Goal: Task Accomplishment & Management: Manage account settings

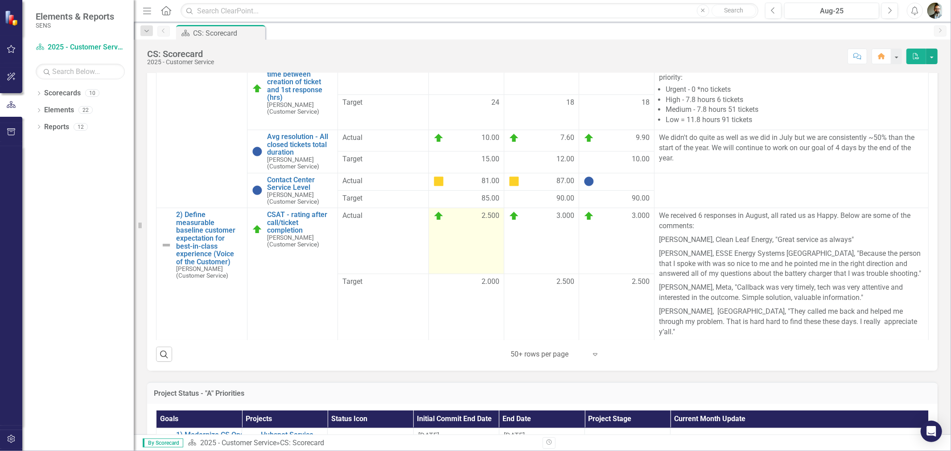
scroll to position [297, 0]
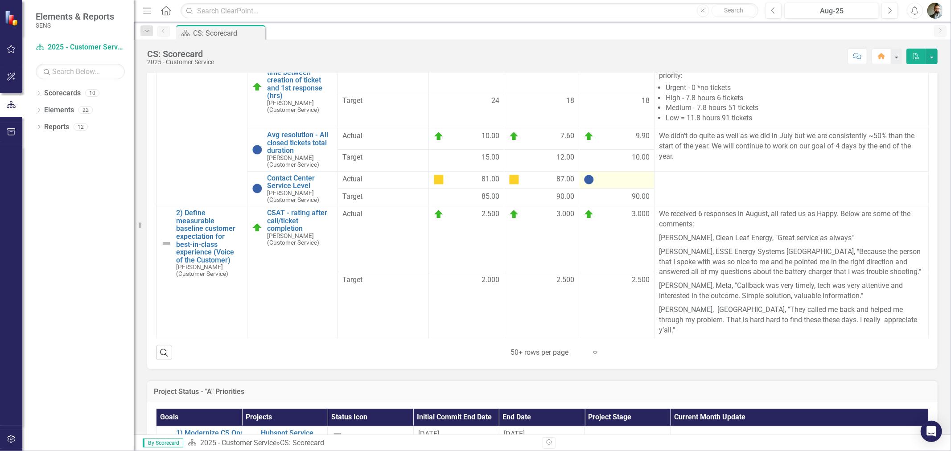
click at [602, 185] on div at bounding box center [616, 179] width 66 height 11
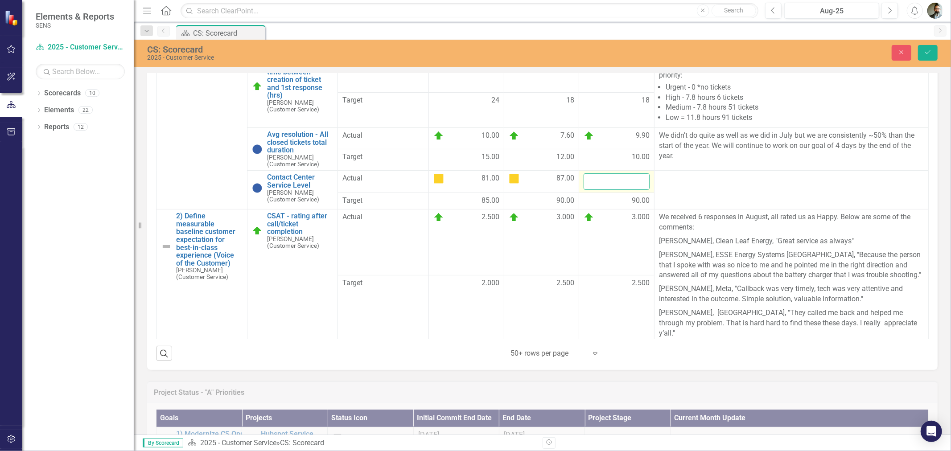
click at [608, 185] on input "number" at bounding box center [616, 181] width 66 height 16
type input "84"
click at [918, 45] on button "Save" at bounding box center [928, 53] width 20 height 16
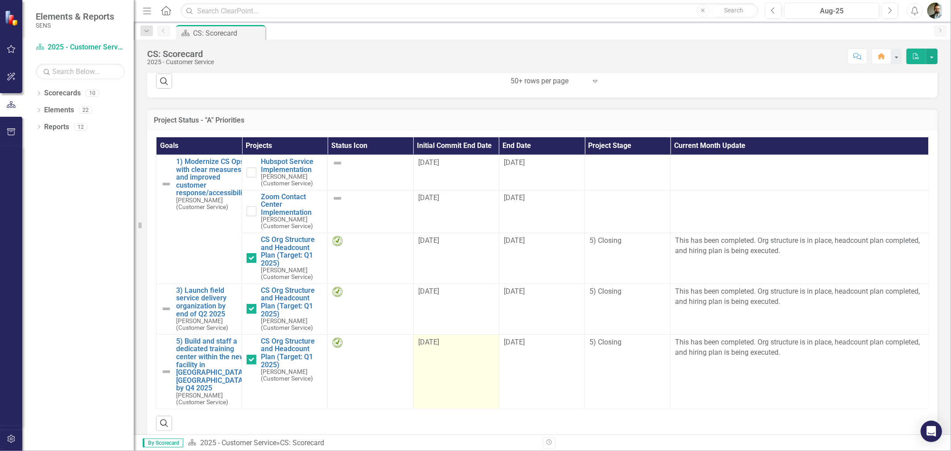
scroll to position [495, 0]
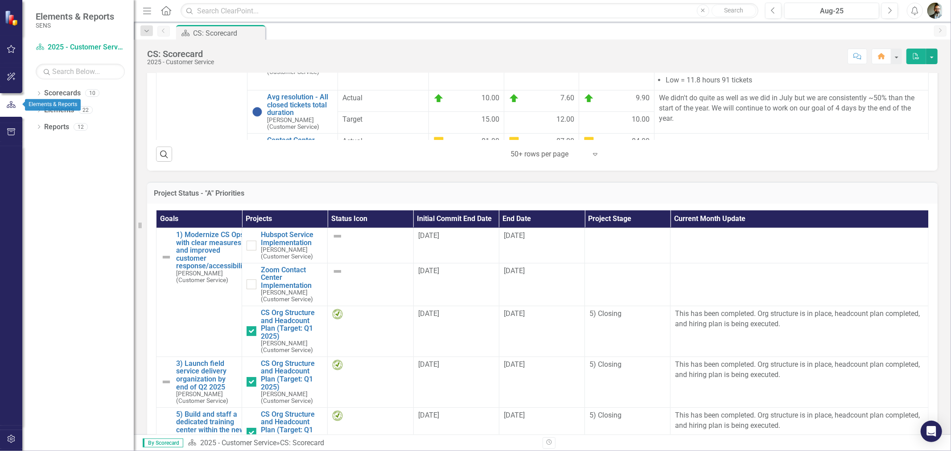
click at [15, 103] on icon "button" at bounding box center [11, 105] width 10 height 8
click at [14, 136] on button "button" at bounding box center [11, 132] width 20 height 19
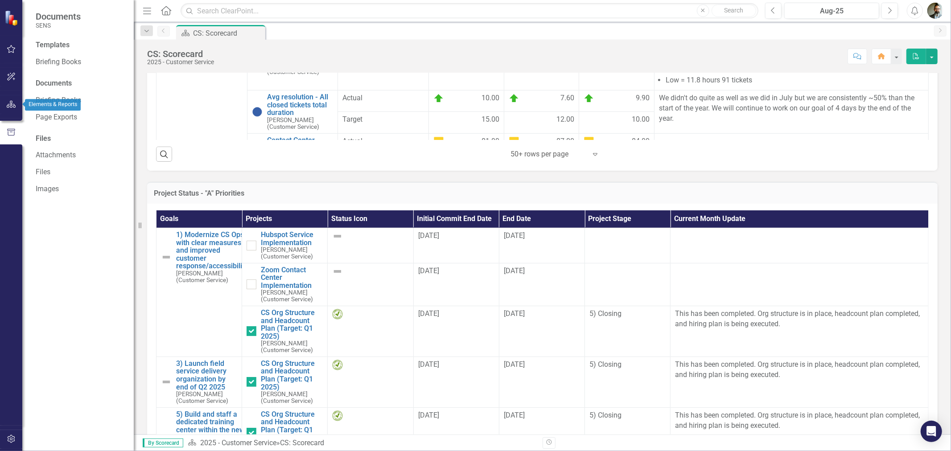
click at [7, 99] on button "button" at bounding box center [11, 104] width 20 height 19
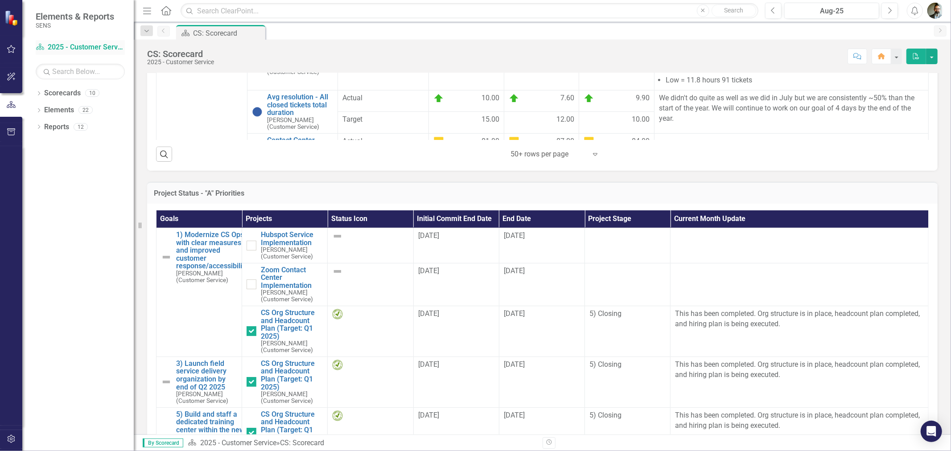
click at [39, 47] on icon "Scorecard" at bounding box center [40, 46] width 9 height 7
click at [143, 31] on icon "Dropdown" at bounding box center [147, 31] width 8 height 6
click at [144, 30] on icon "Dropdown" at bounding box center [147, 31] width 8 height 6
click at [14, 47] on icon "button" at bounding box center [11, 48] width 9 height 7
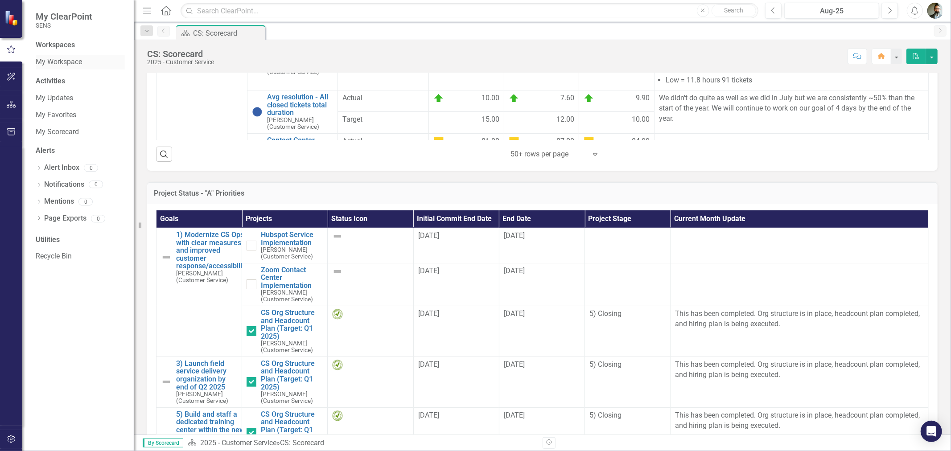
click at [71, 65] on link "My Workspace" at bounding box center [80, 62] width 89 height 10
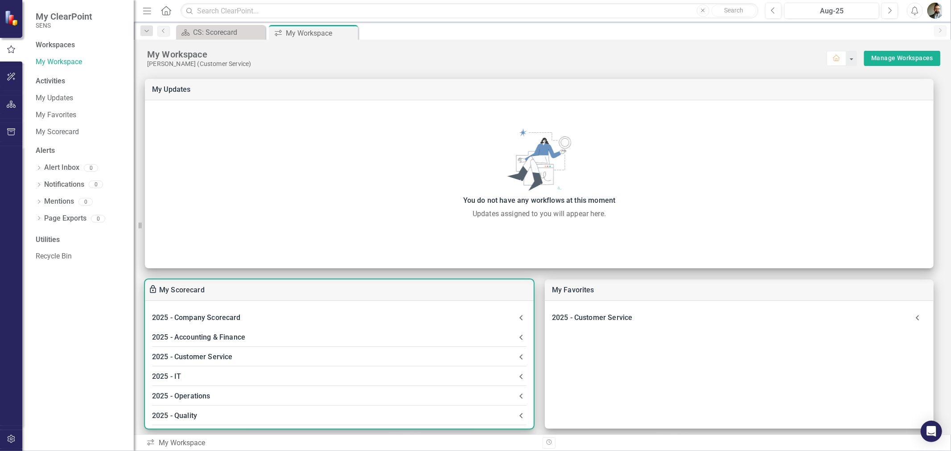
click at [218, 319] on div "2025 - Company Scorecard" at bounding box center [334, 318] width 364 height 12
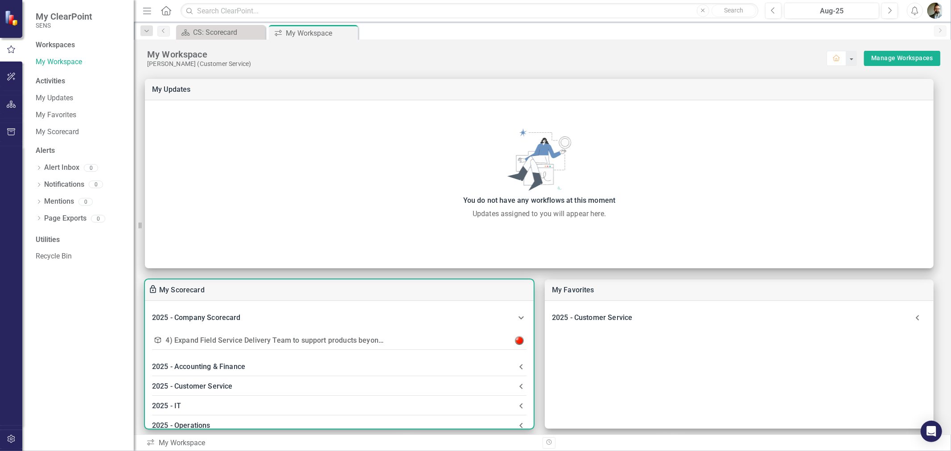
click at [230, 342] on link "4) Expand Field Service Delivery Team to support products beyond Battery Monito…" at bounding box center [307, 340] width 282 height 8
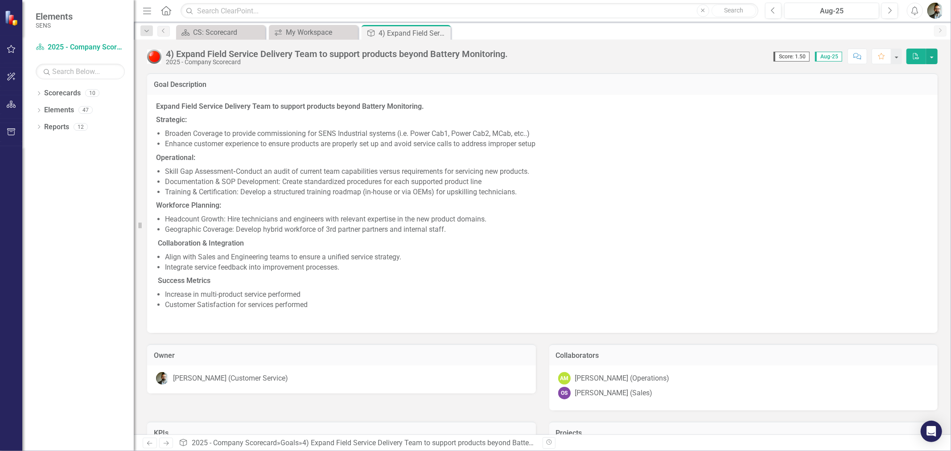
click at [152, 54] on img at bounding box center [154, 56] width 14 height 14
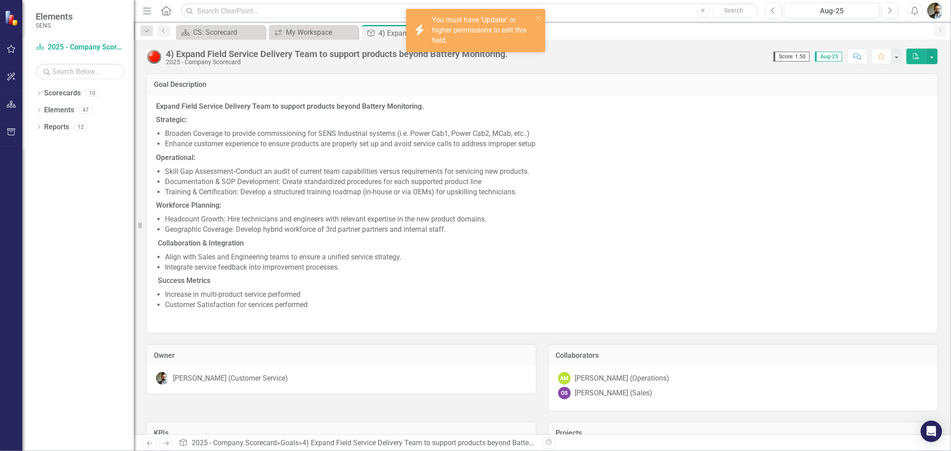
click at [665, 216] on li "Headcount Growth: Hire technicians and engineers with relevant expertise in the…" at bounding box center [547, 219] width 764 height 10
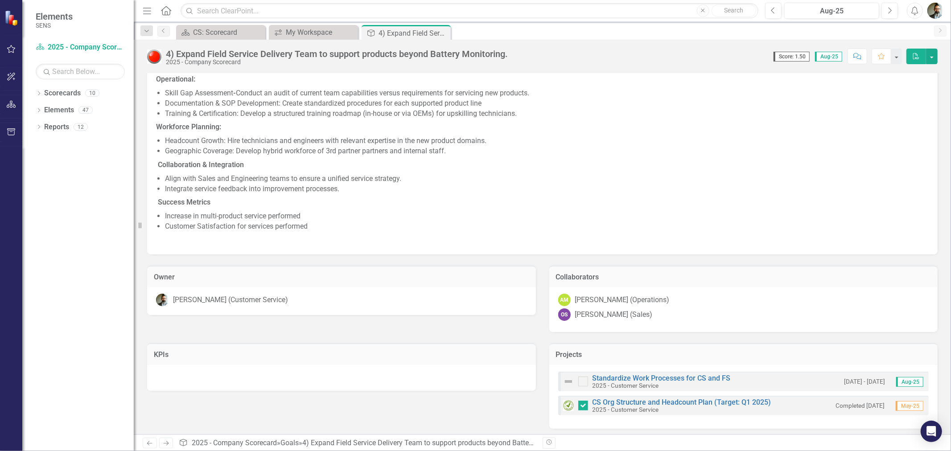
scroll to position [81, 0]
click at [678, 374] on link "Standardize Work Processes for CS and FS" at bounding box center [661, 376] width 138 height 8
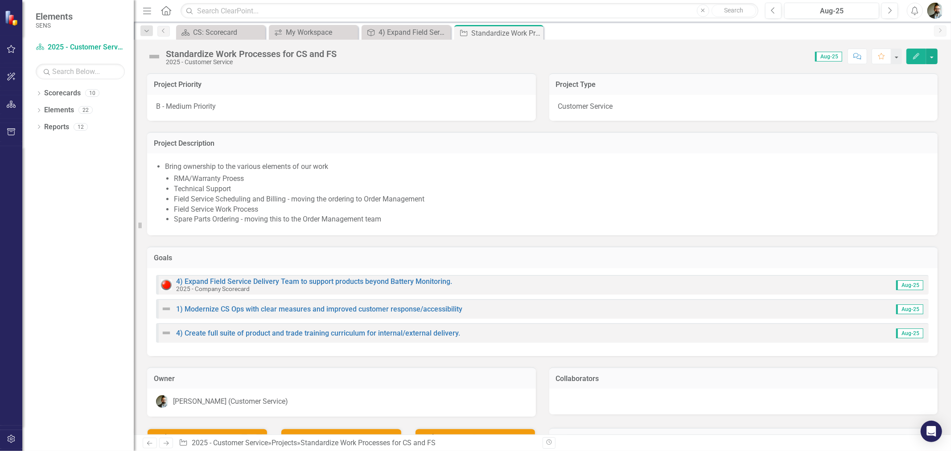
click at [152, 56] on img at bounding box center [154, 56] width 14 height 14
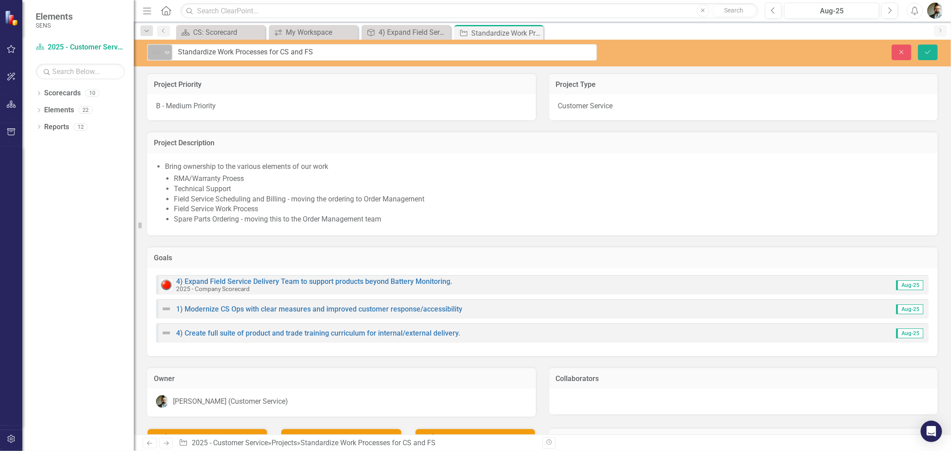
click at [156, 52] on img at bounding box center [155, 52] width 11 height 11
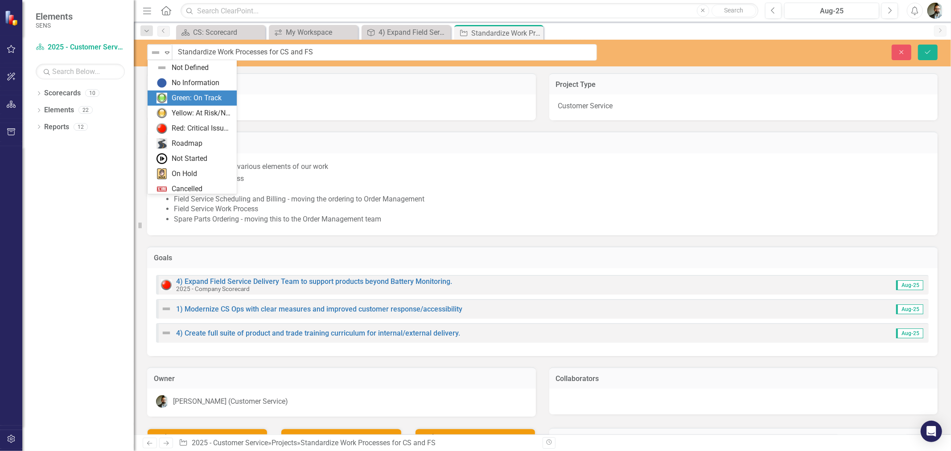
click at [168, 95] on div "Green: On Track" at bounding box center [193, 98] width 75 height 11
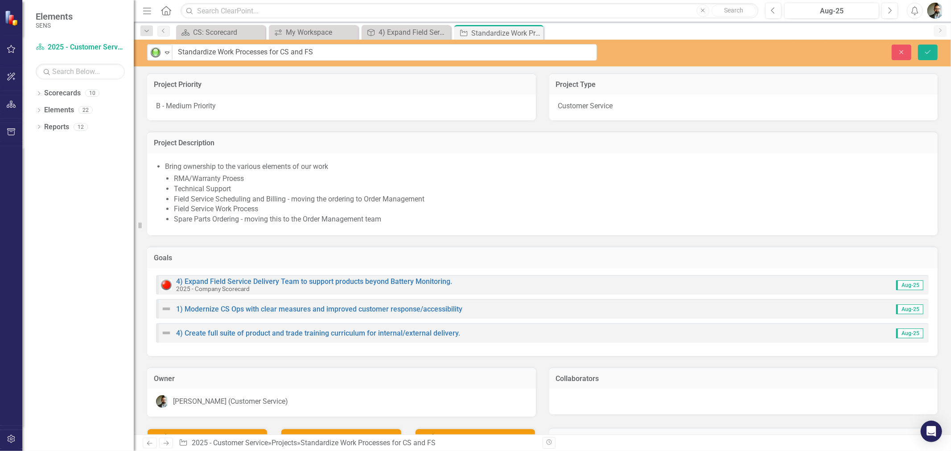
click at [510, 208] on li "Field Service Work Process" at bounding box center [551, 209] width 755 height 10
click at [167, 53] on icon "Expand" at bounding box center [167, 52] width 9 height 7
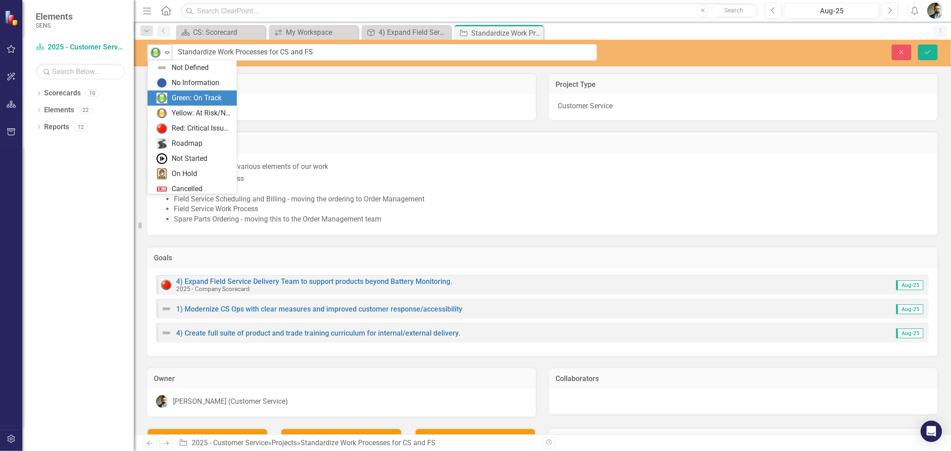
scroll to position [18, 0]
click at [170, 94] on div "Yellow: At Risk/Needs Attention" at bounding box center [193, 95] width 75 height 11
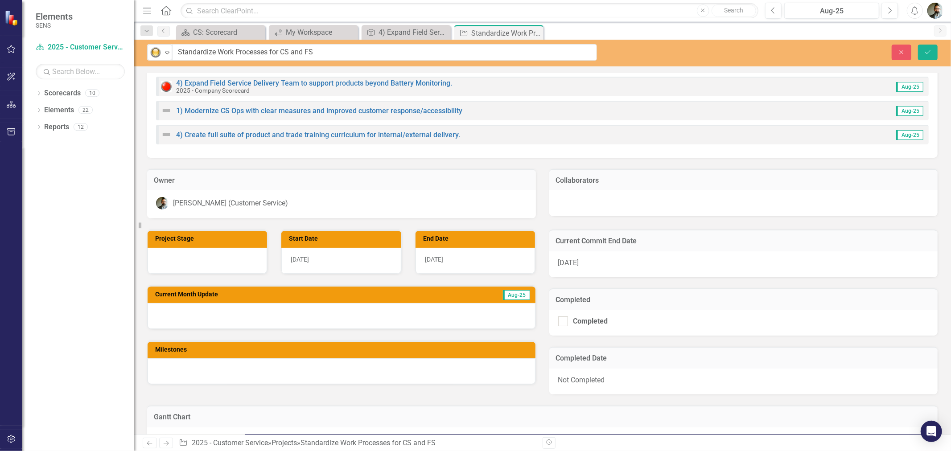
scroll to position [196, 0]
